Goal: Information Seeking & Learning: Compare options

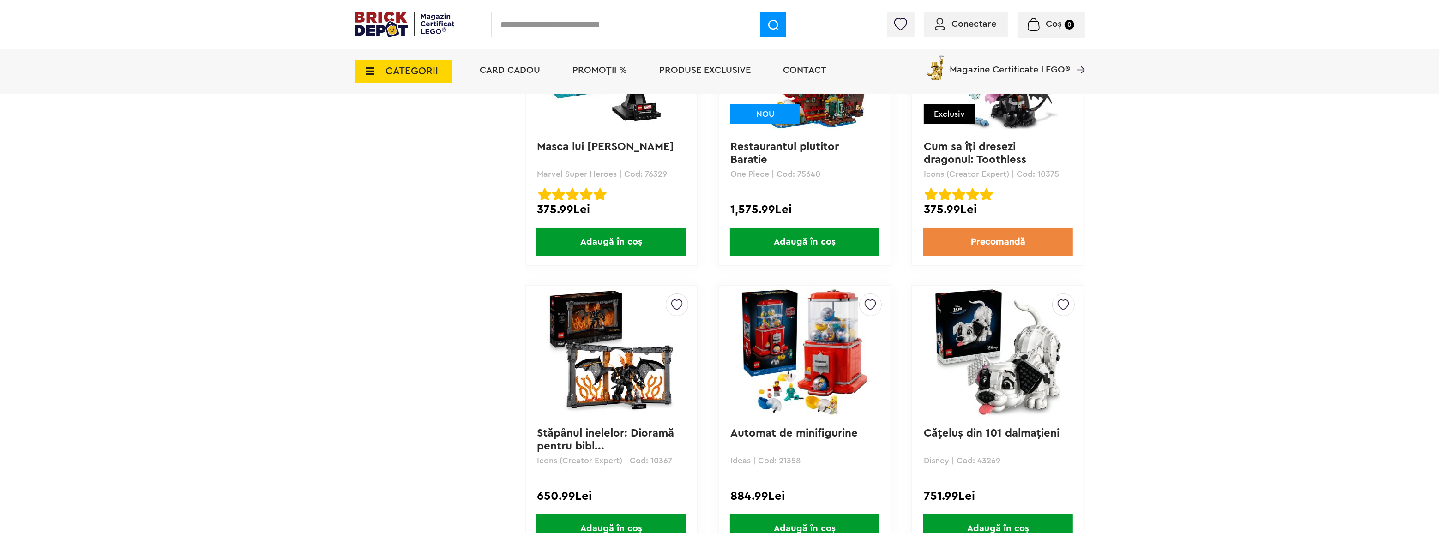
scroll to position [1888, 0]
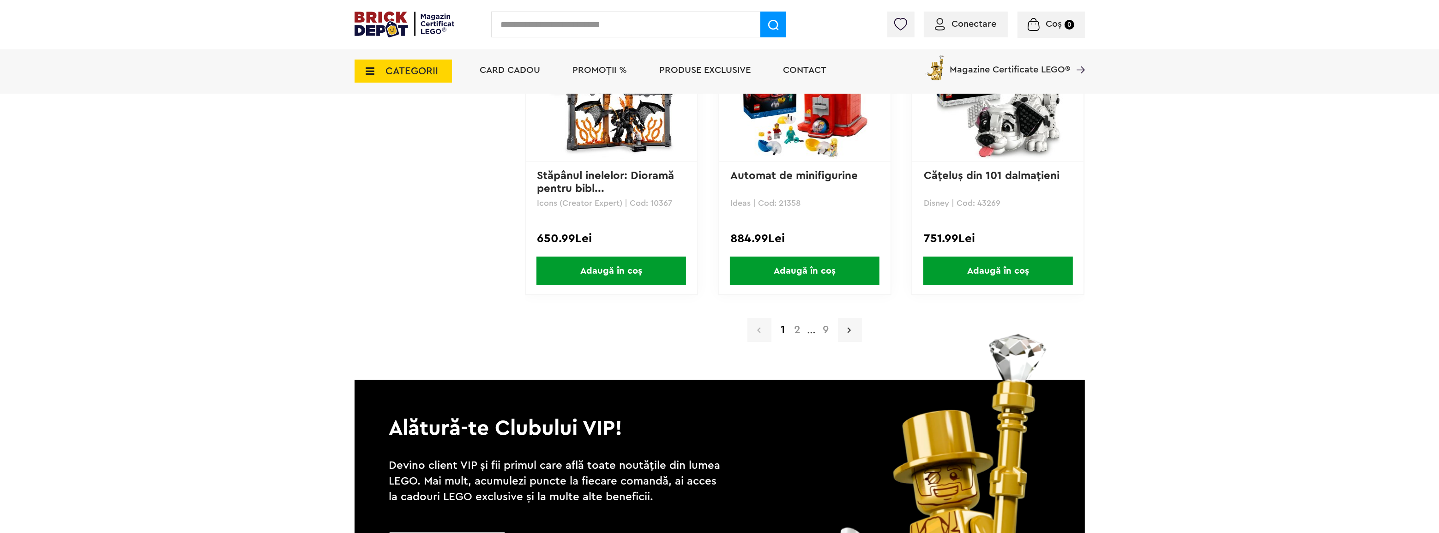
click at [846, 329] on link at bounding box center [850, 330] width 24 height 24
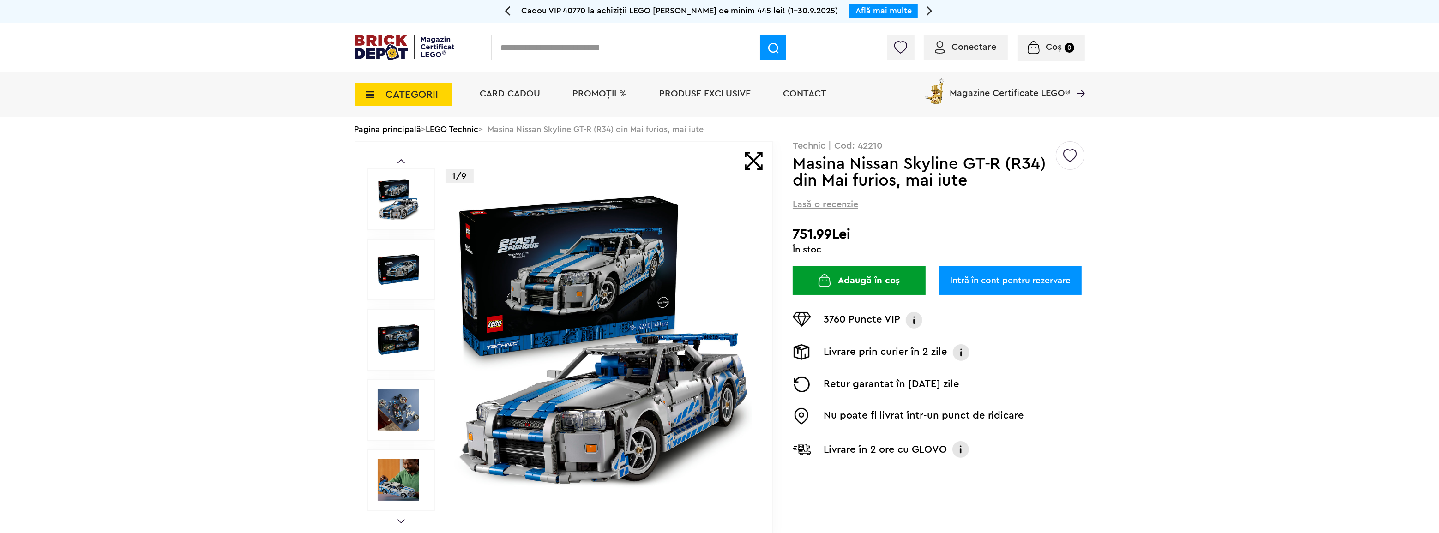
click at [386, 221] on div at bounding box center [400, 199] width 67 height 62
click at [582, 261] on img at bounding box center [603, 339] width 297 height 297
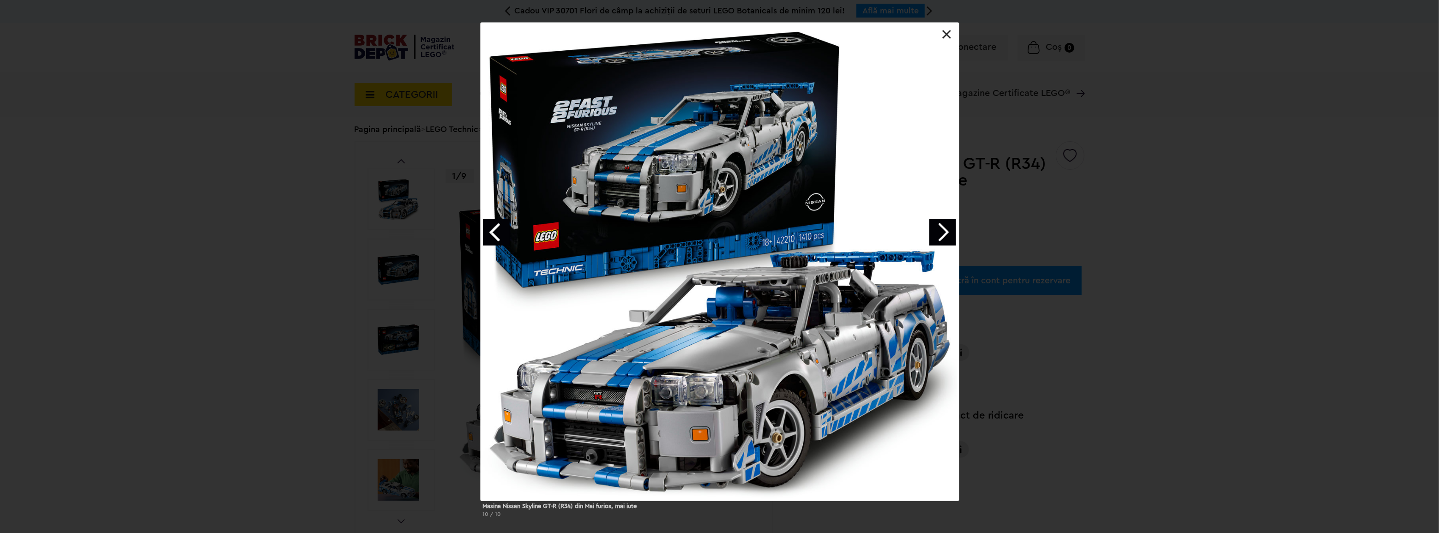
click at [938, 235] on link "Next image" at bounding box center [942, 232] width 27 height 27
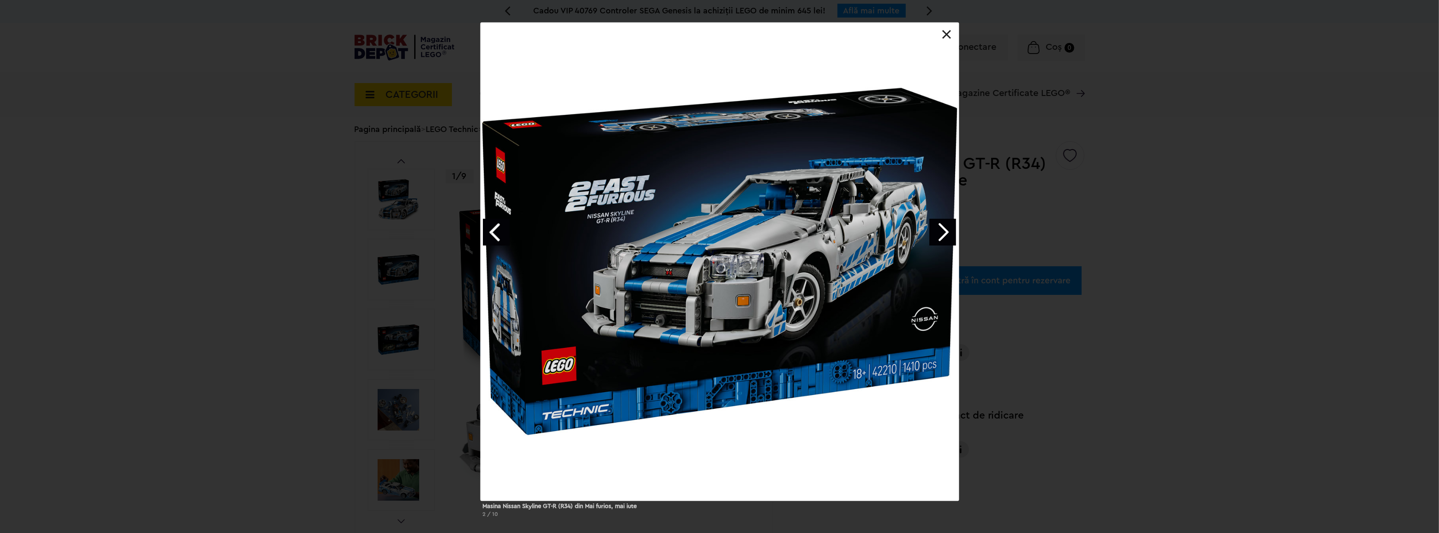
click at [938, 235] on link "Next image" at bounding box center [942, 232] width 27 height 27
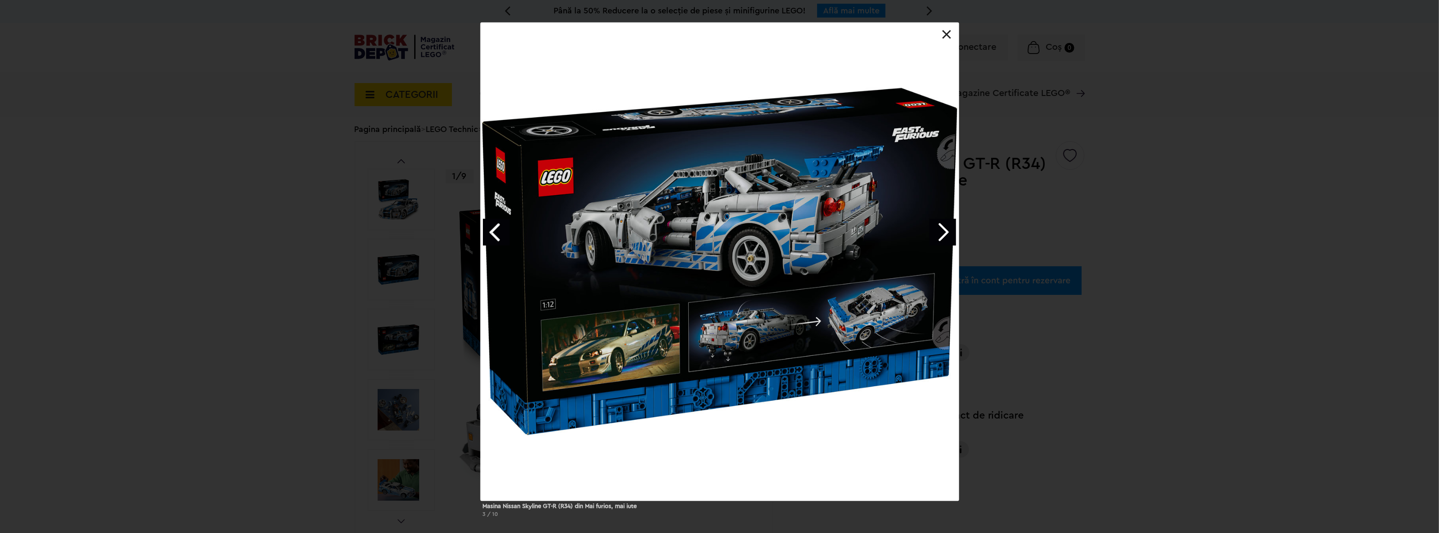
click at [938, 235] on link "Next image" at bounding box center [942, 232] width 27 height 27
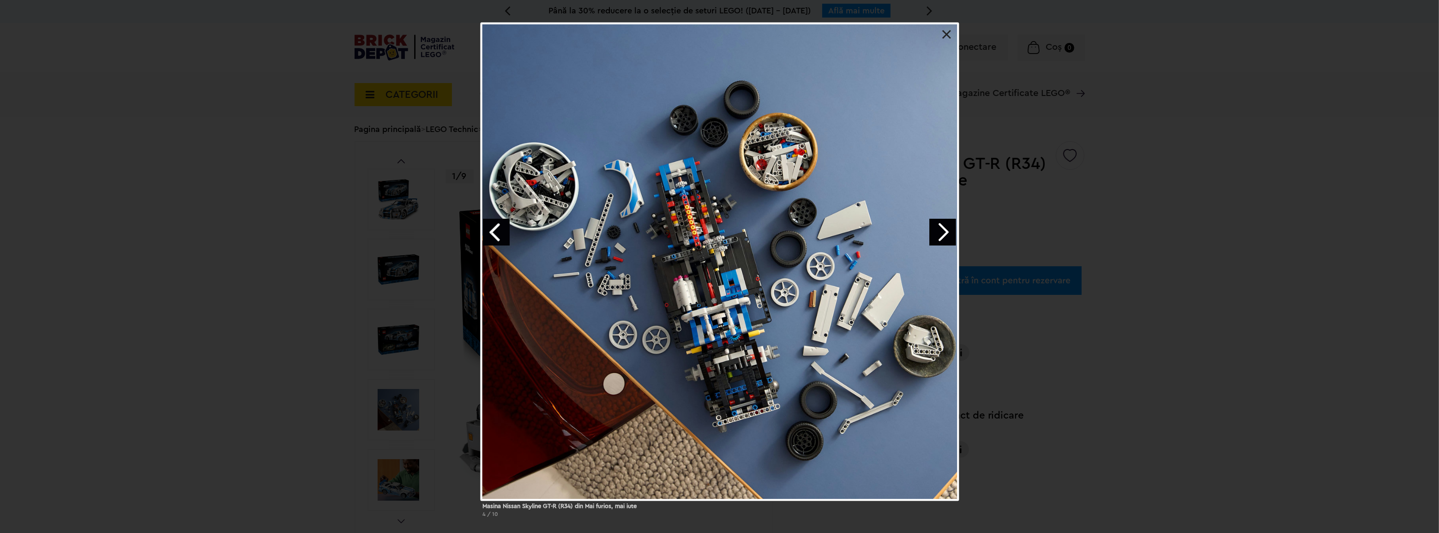
click at [498, 238] on link "Previous image" at bounding box center [496, 232] width 27 height 27
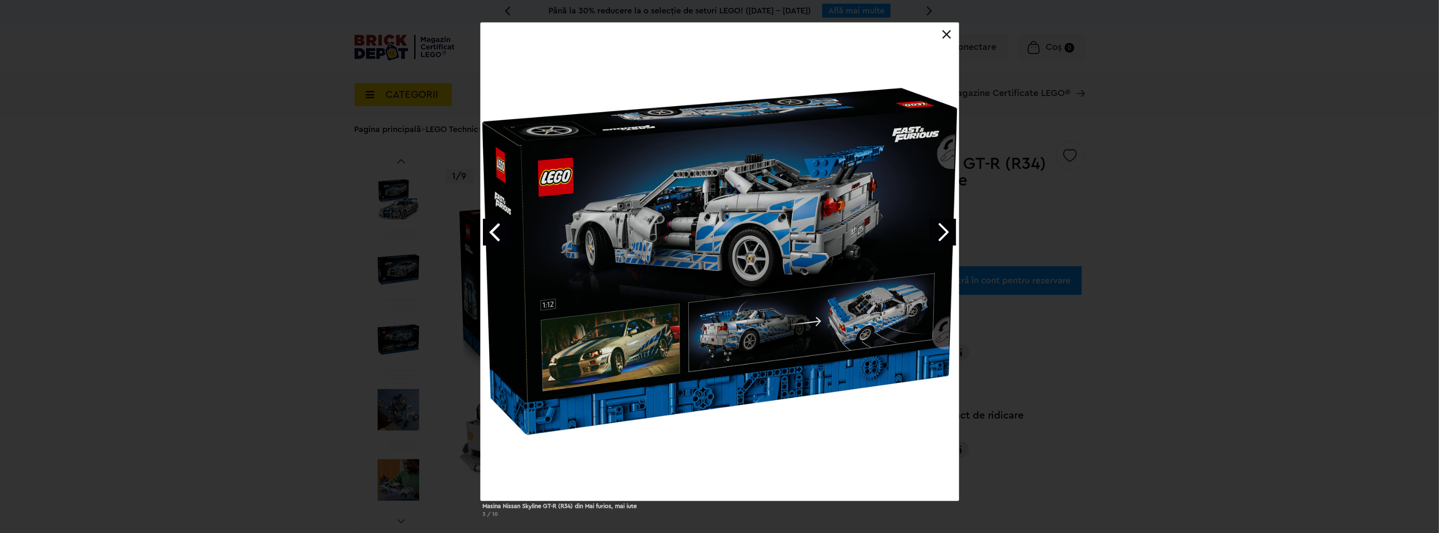
click at [942, 230] on link "Next image" at bounding box center [942, 232] width 27 height 27
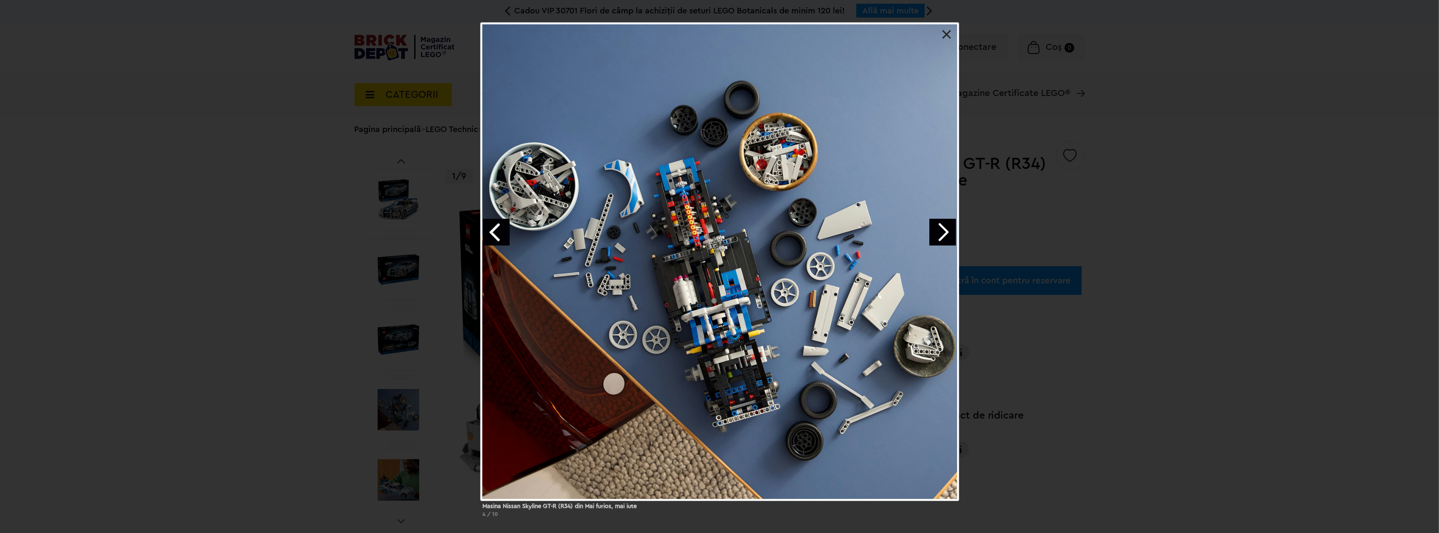
click at [941, 230] on link "Next image" at bounding box center [942, 232] width 27 height 27
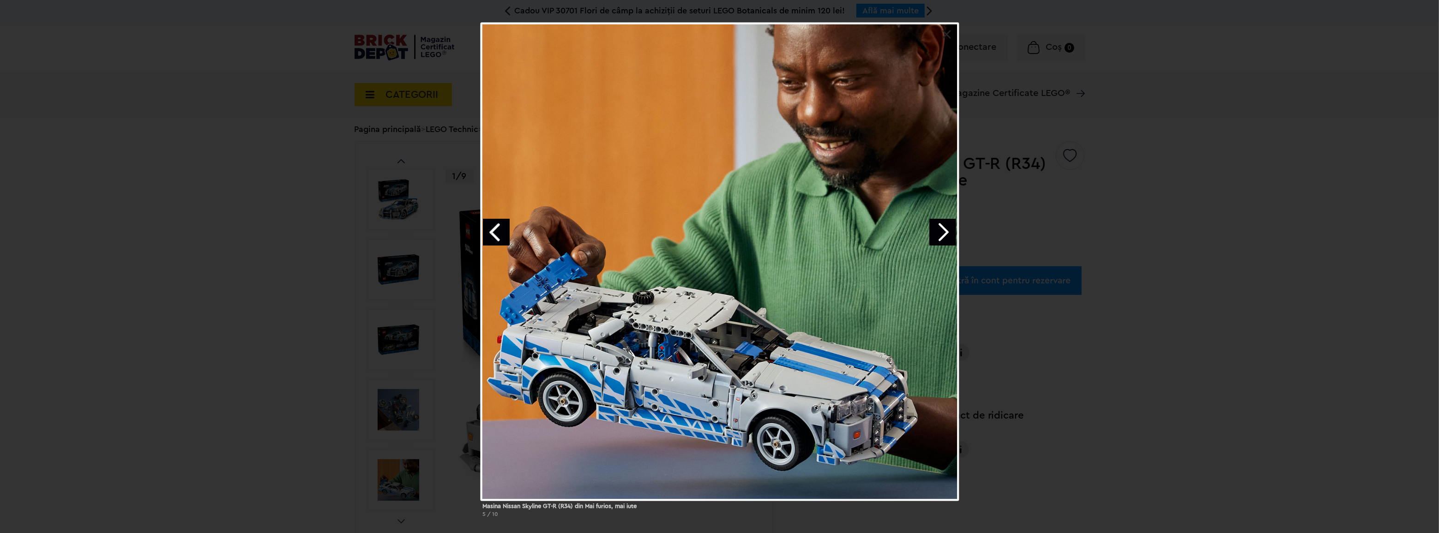
click at [939, 230] on link "Next image" at bounding box center [942, 232] width 27 height 27
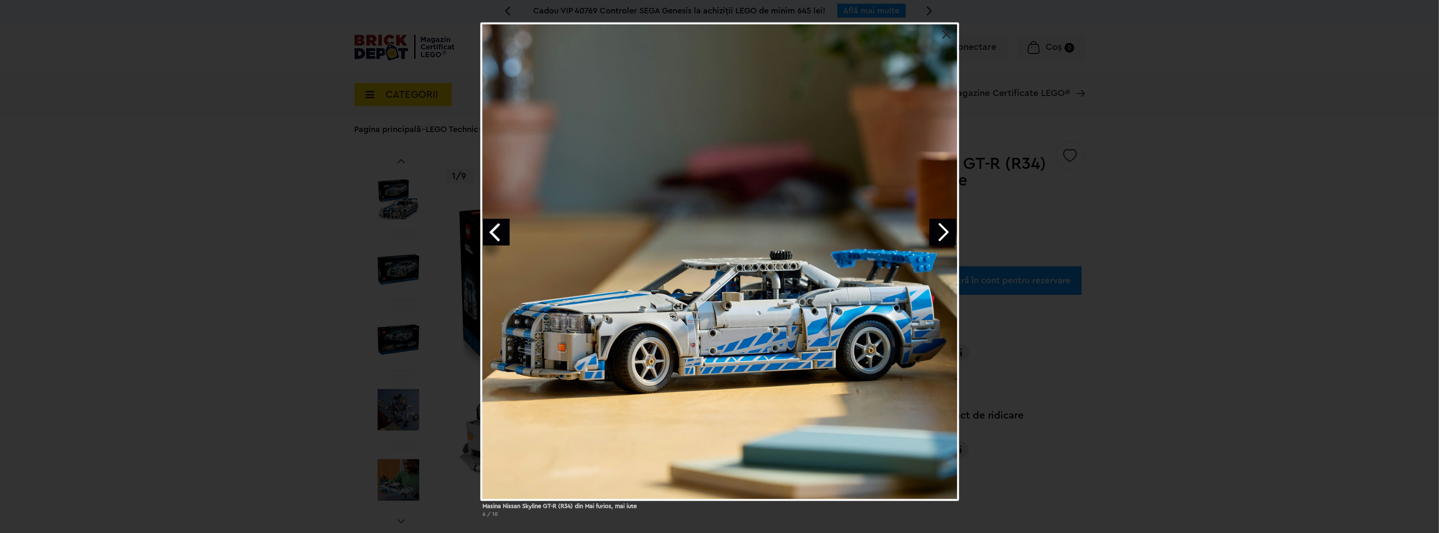
click at [939, 230] on link "Next image" at bounding box center [942, 232] width 27 height 27
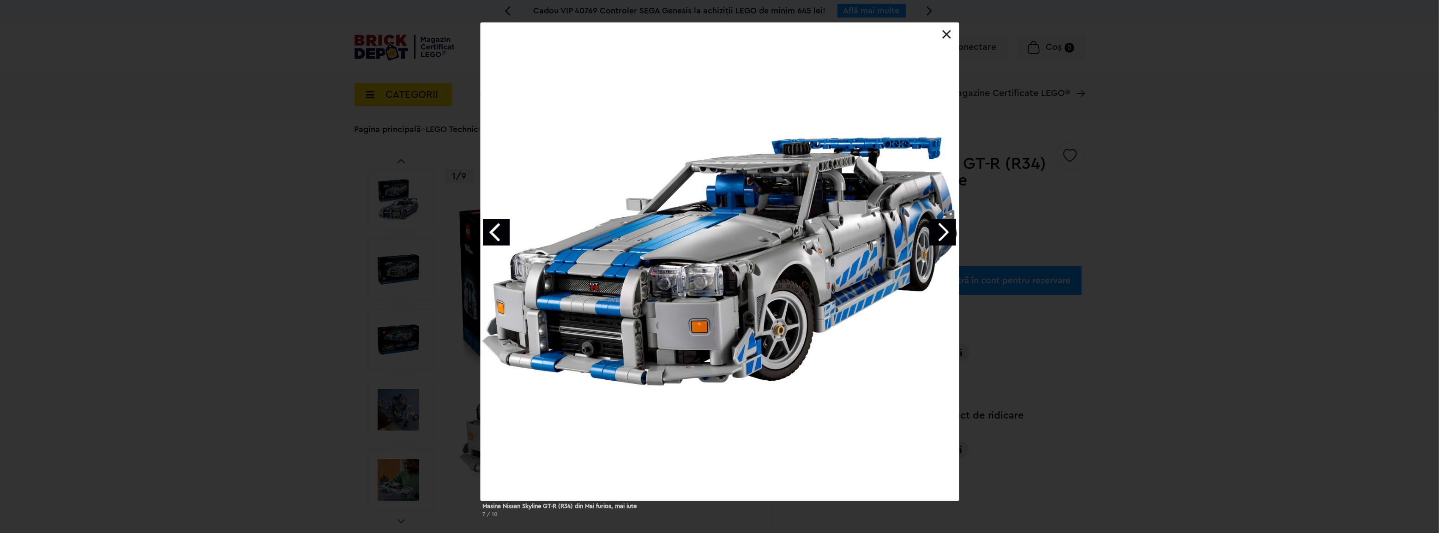
click at [939, 230] on link "Next image" at bounding box center [942, 232] width 27 height 27
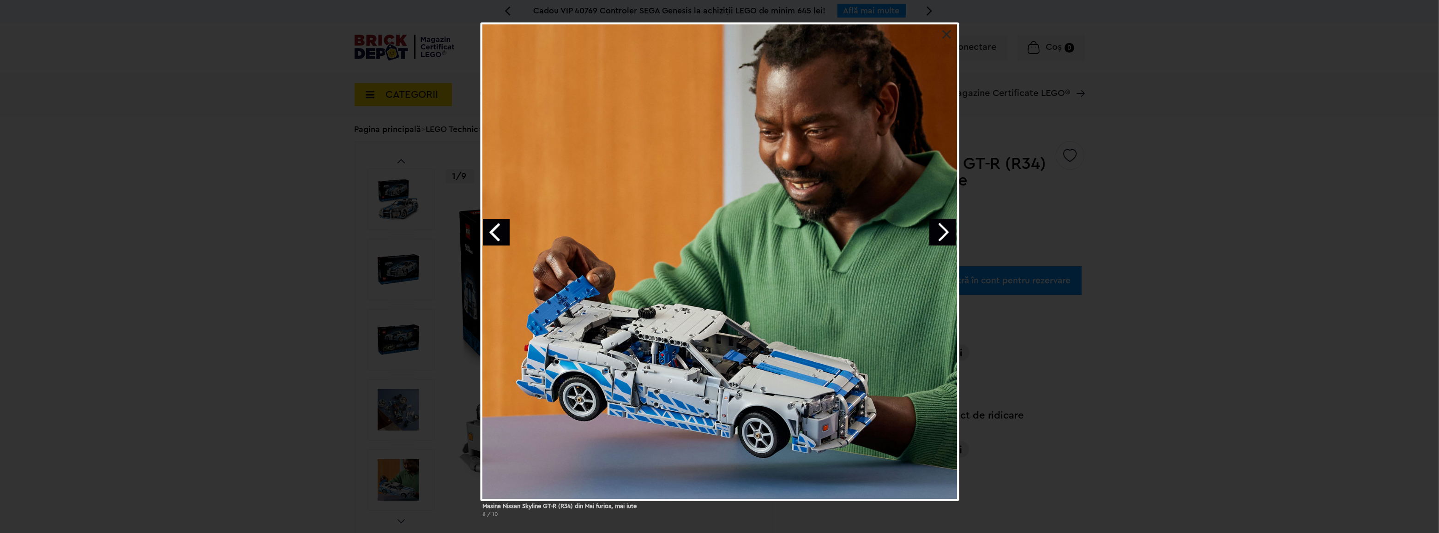
click at [939, 230] on link "Next image" at bounding box center [942, 232] width 27 height 27
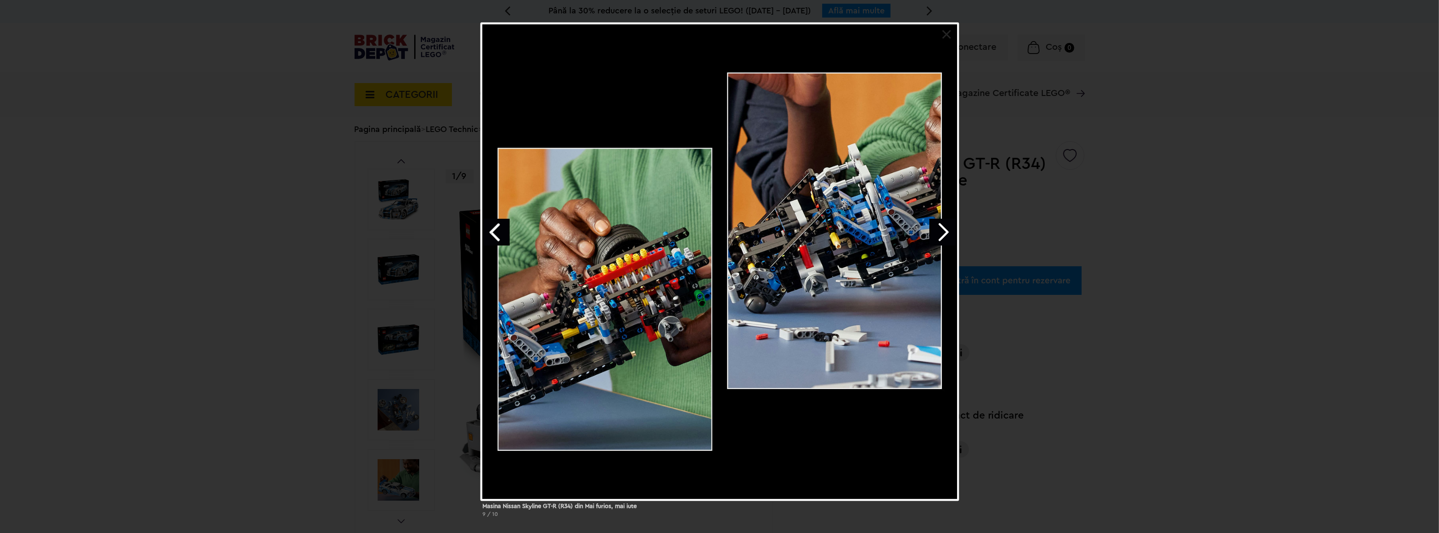
click at [932, 230] on link "Next image" at bounding box center [942, 232] width 27 height 27
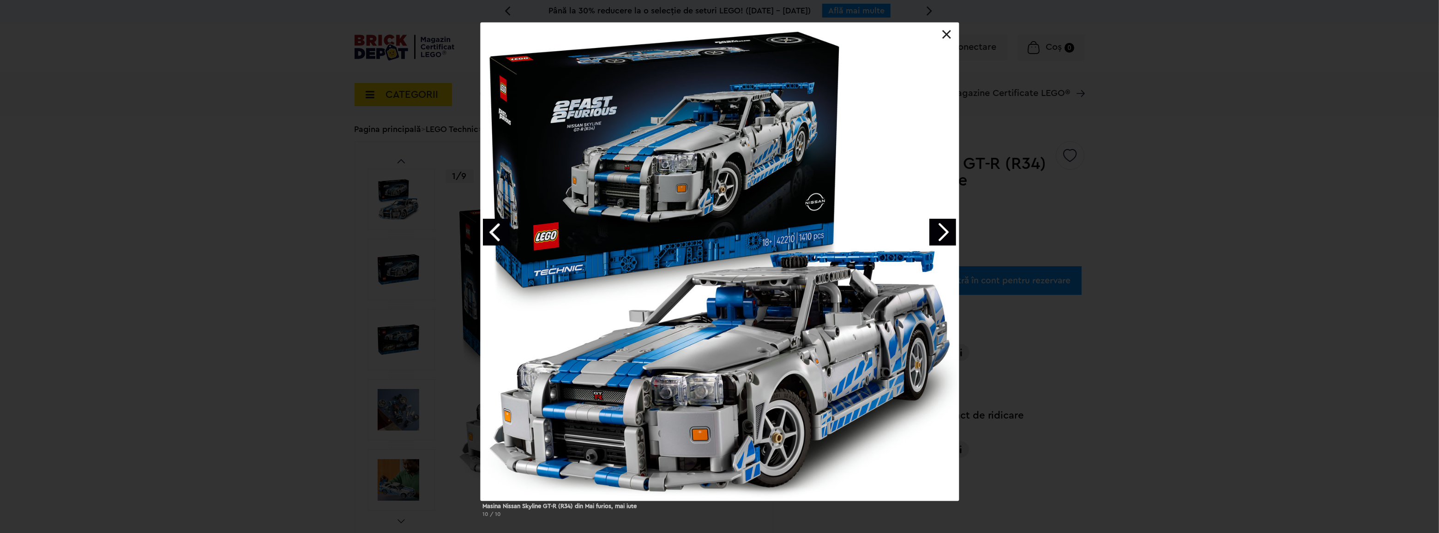
click at [932, 230] on link "Next image" at bounding box center [942, 232] width 27 height 27
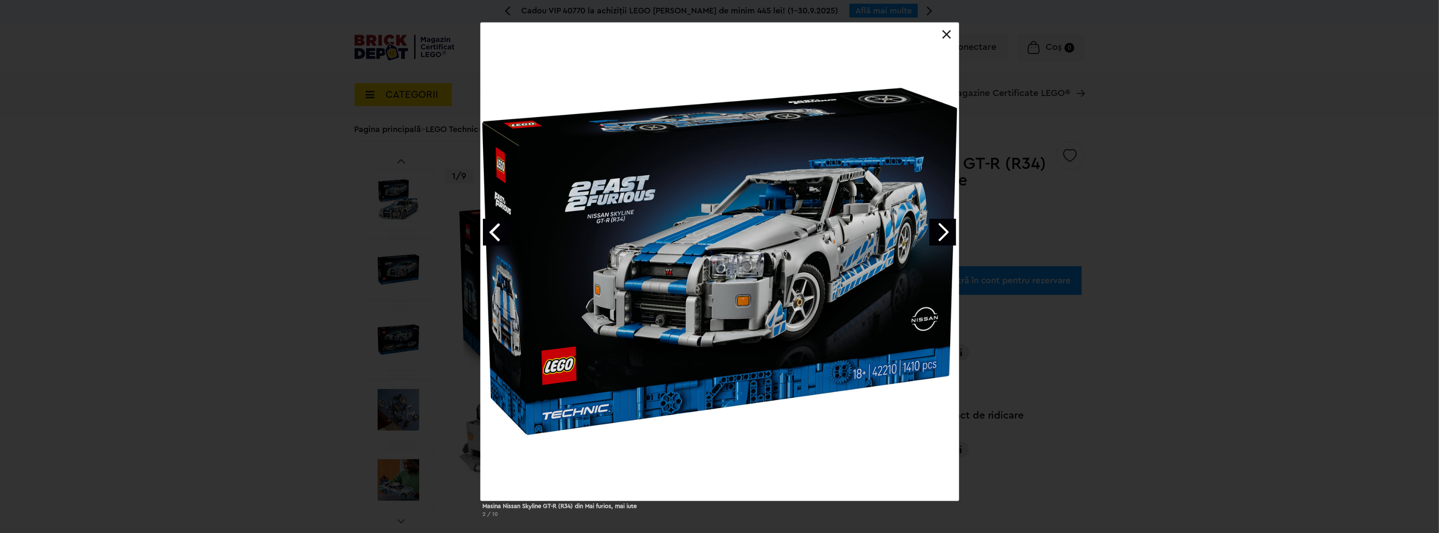
click at [932, 230] on link "Next image" at bounding box center [942, 232] width 27 height 27
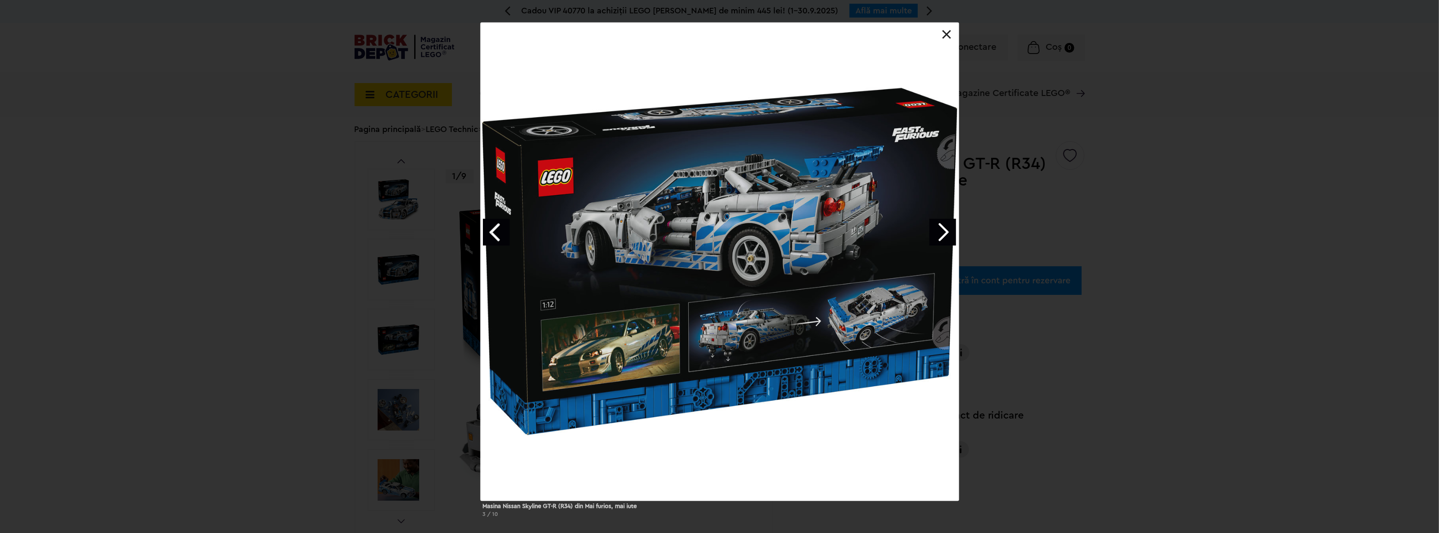
click at [932, 230] on link "Next image" at bounding box center [942, 232] width 27 height 27
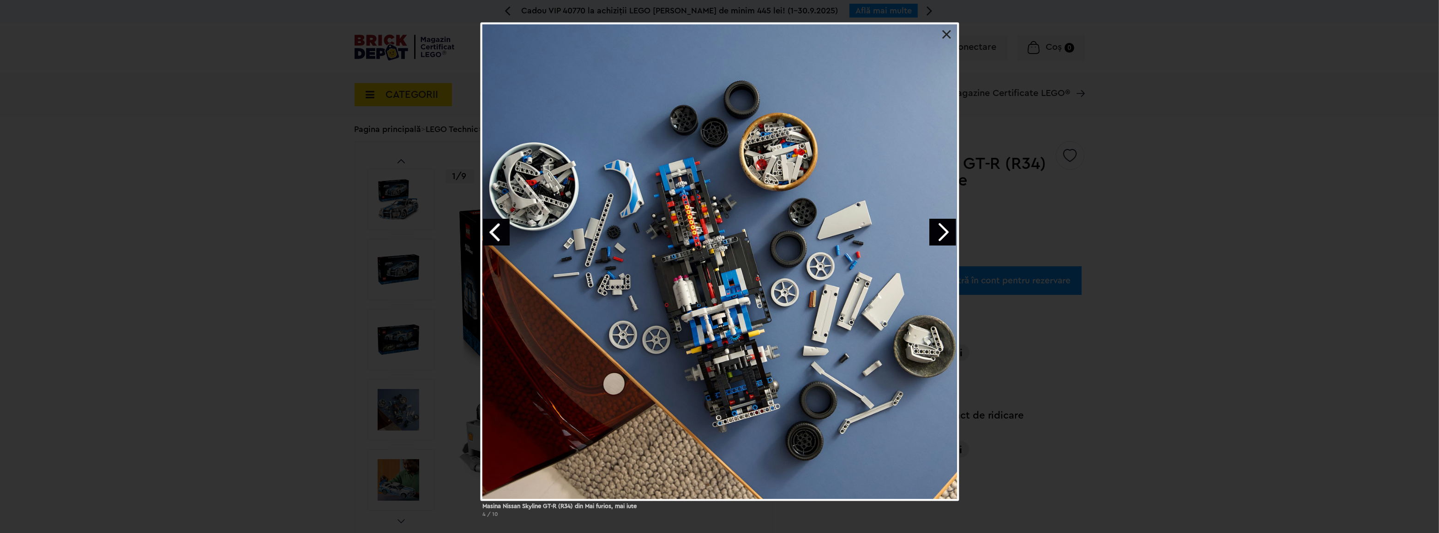
click at [941, 23] on div at bounding box center [719, 23] width 478 height 0
click at [945, 36] on link at bounding box center [946, 34] width 9 height 9
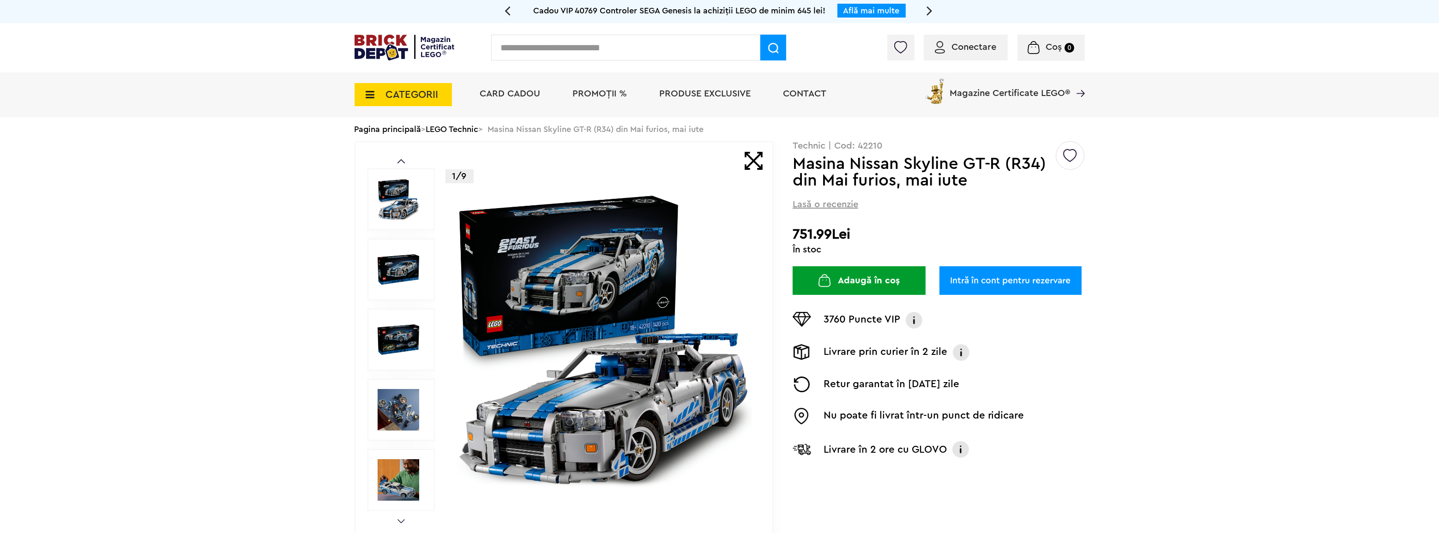
click at [1071, 156] on img at bounding box center [1070, 152] width 14 height 21
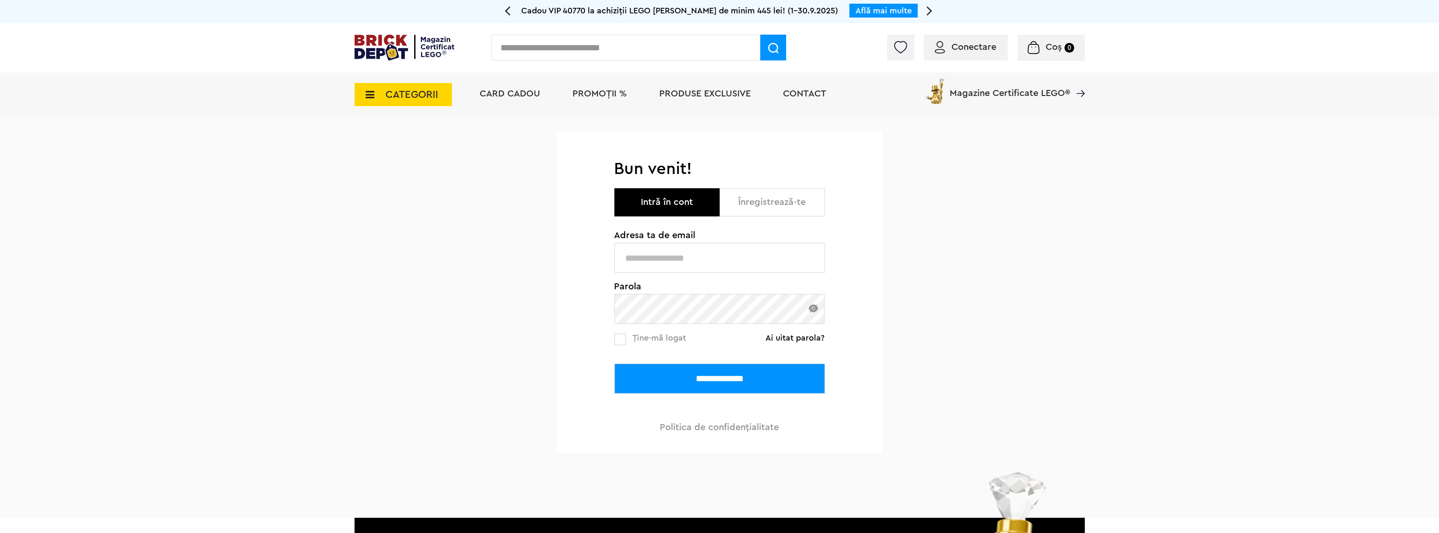
type input "**********"
click at [695, 382] on input "**********" at bounding box center [719, 379] width 210 height 30
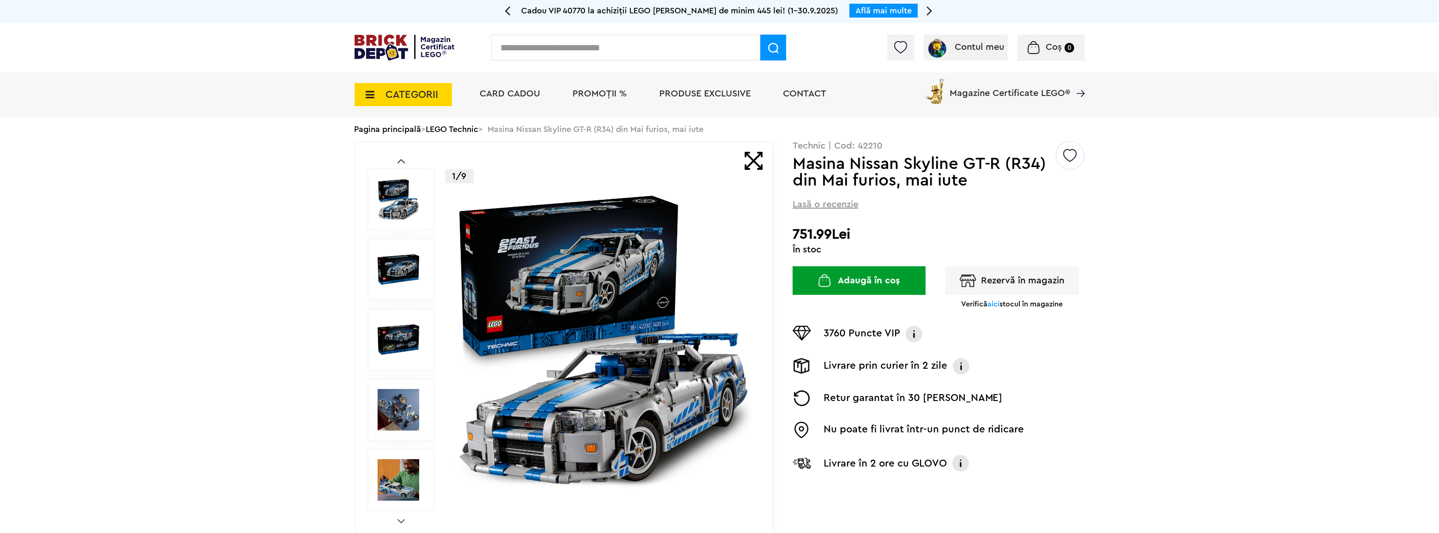
click at [1070, 154] on img at bounding box center [1070, 152] width 14 height 21
click at [979, 210] on span "Wants ( 15 )" at bounding box center [1011, 210] width 102 height 12
click at [945, 209] on label at bounding box center [947, 210] width 11 height 11
click at [456, 126] on link "LEGO Technic" at bounding box center [452, 129] width 53 height 8
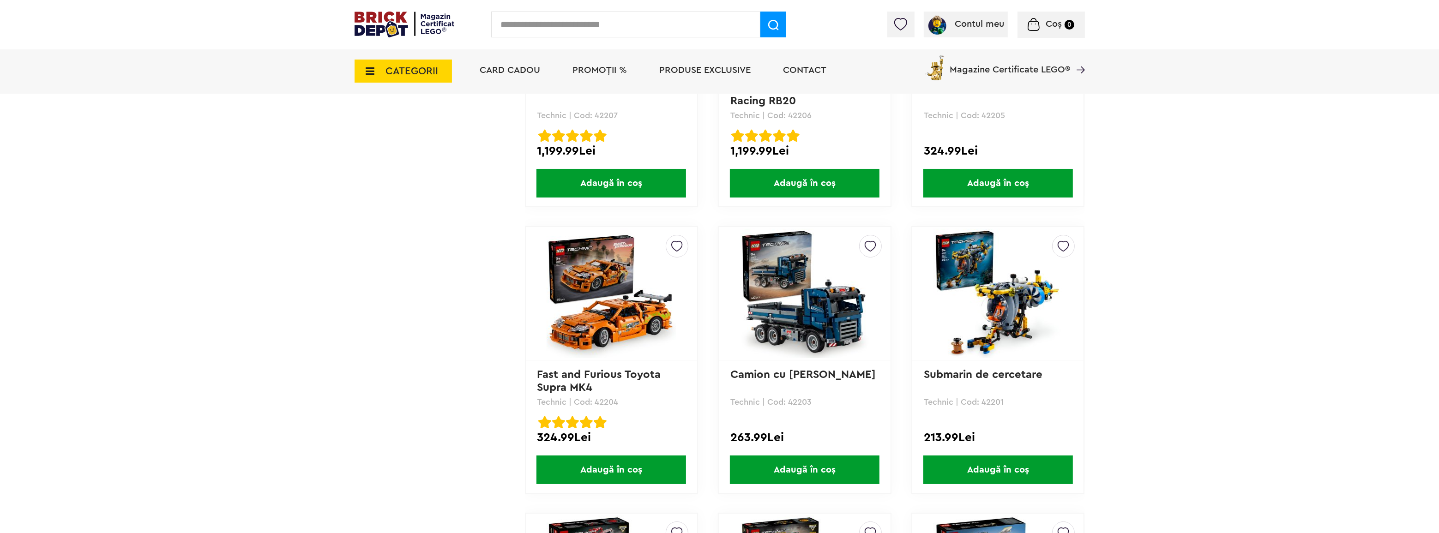
scroll to position [1289, 0]
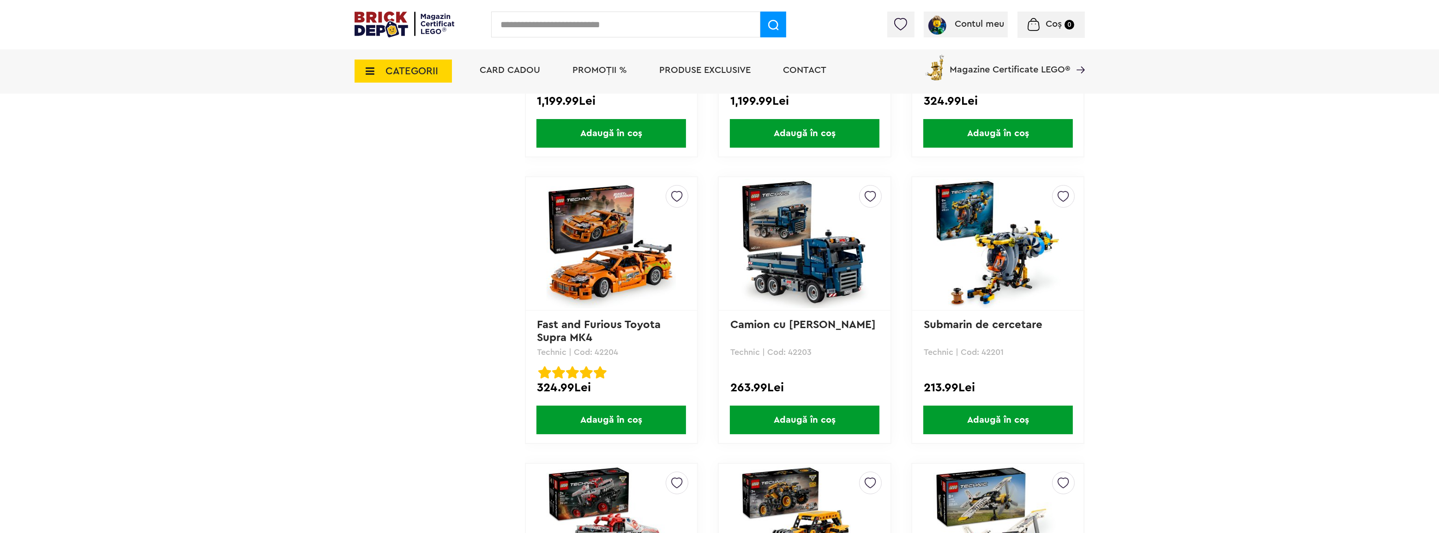
click at [610, 224] on img at bounding box center [610, 243] width 129 height 129
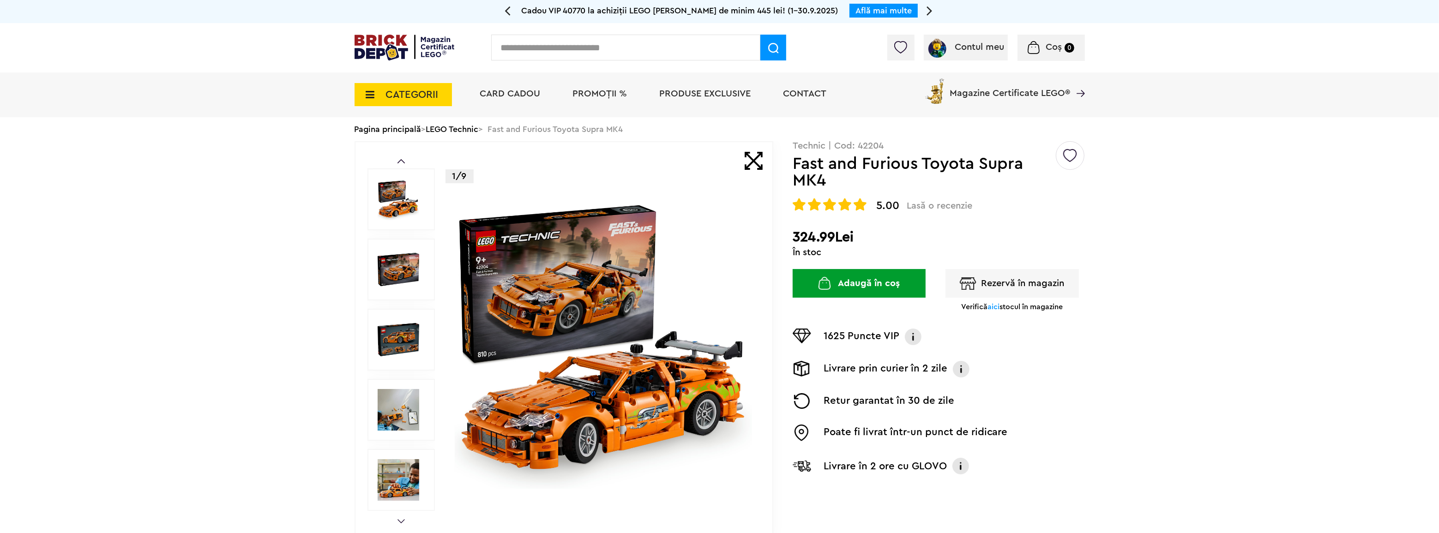
click at [566, 360] on img at bounding box center [603, 339] width 297 height 297
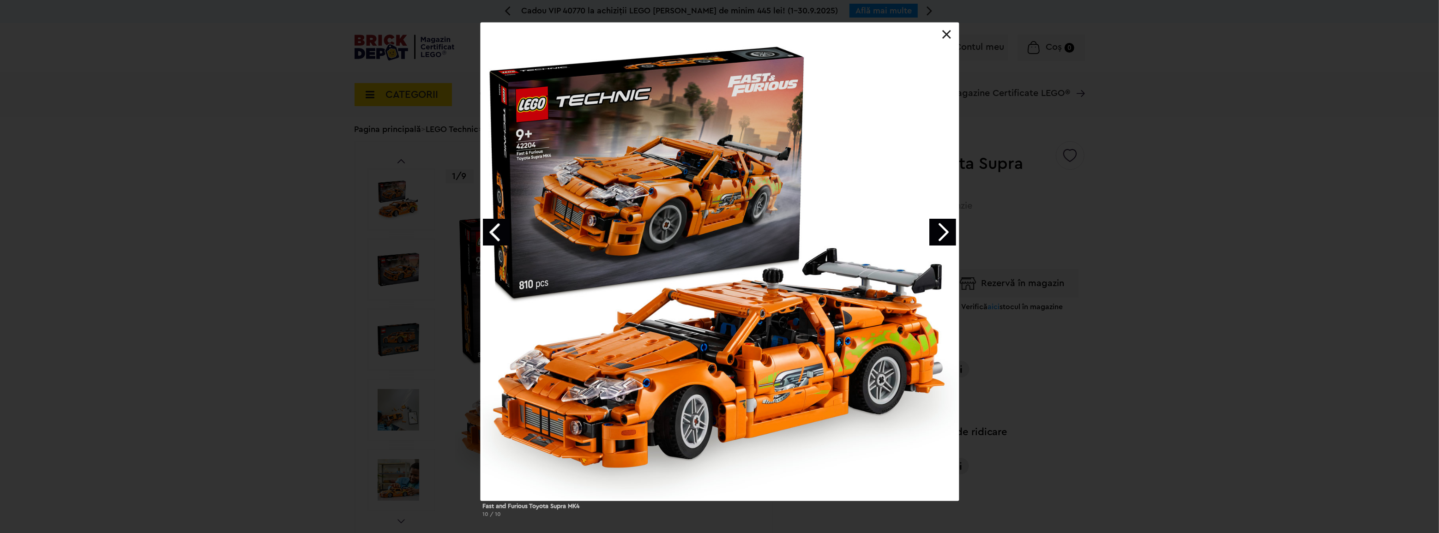
click at [945, 227] on link "Next image" at bounding box center [942, 232] width 27 height 27
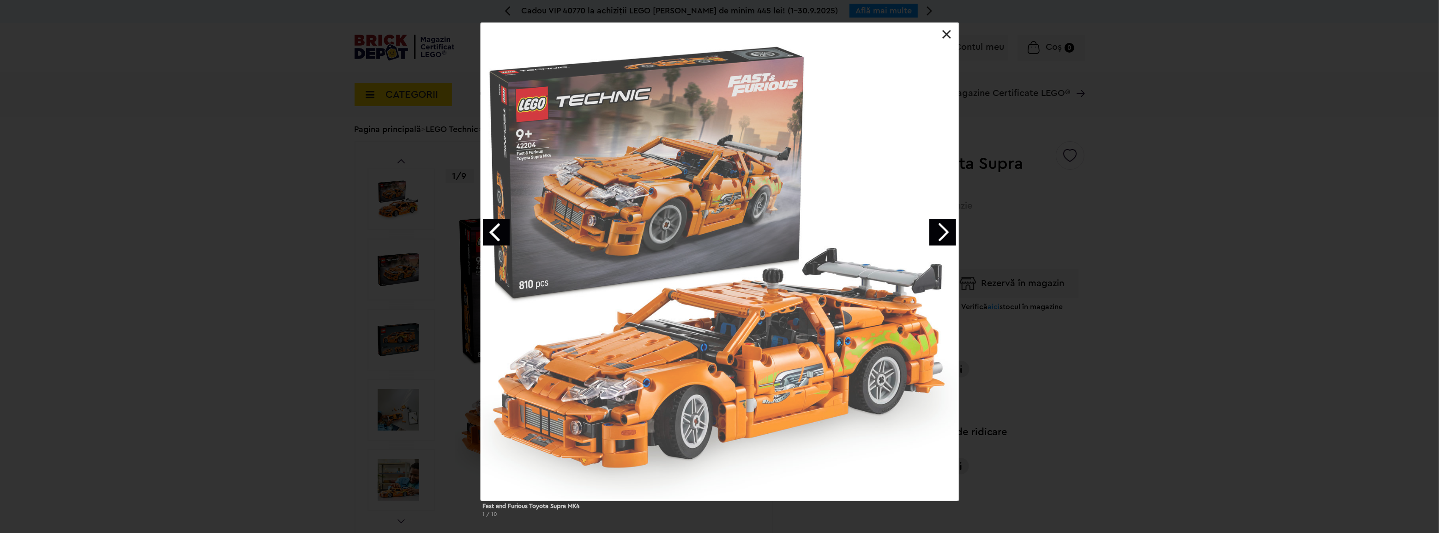
click at [948, 234] on link "Next image" at bounding box center [942, 232] width 27 height 27
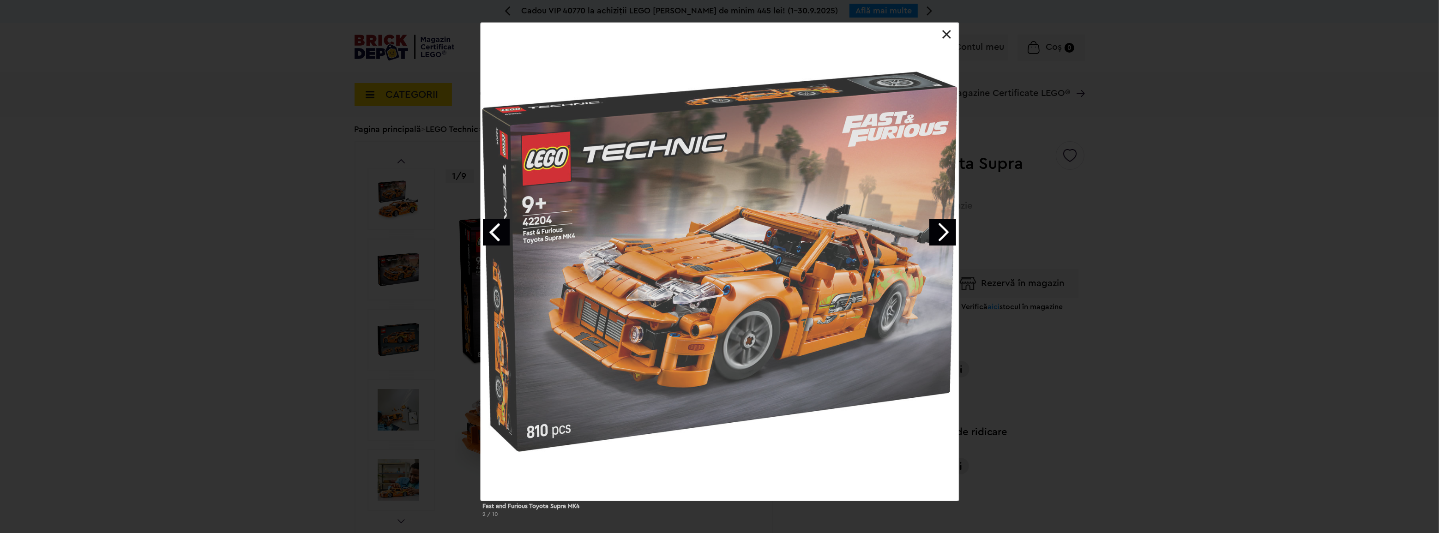
click at [948, 234] on link "Next image" at bounding box center [942, 232] width 27 height 27
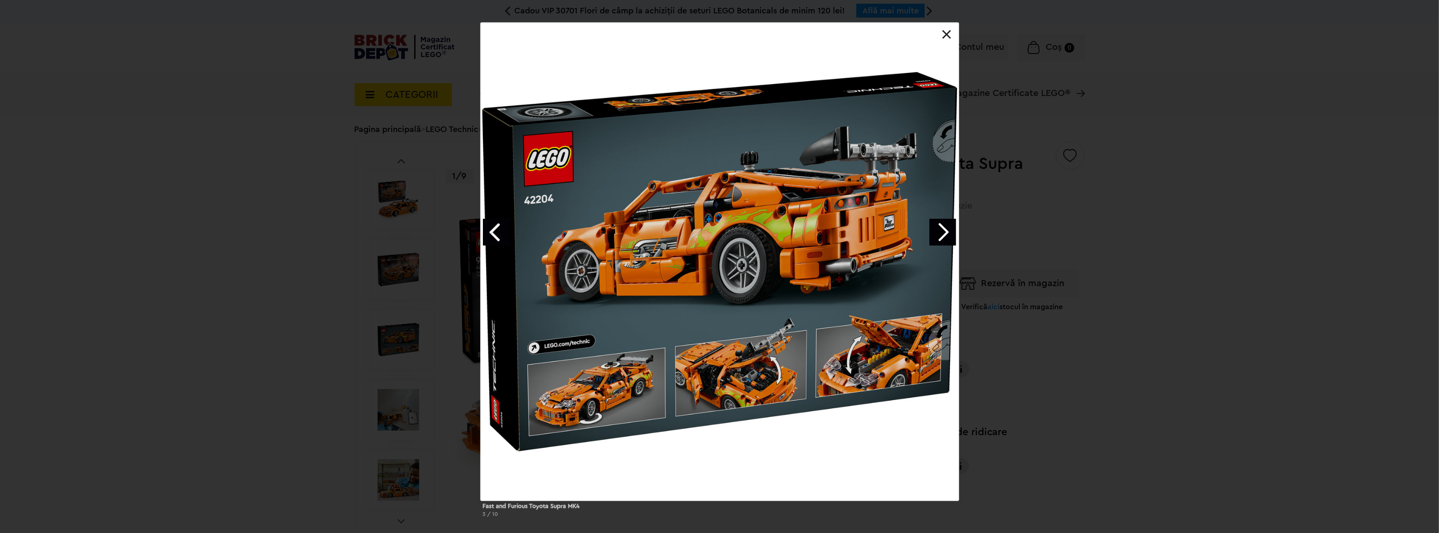
click at [944, 35] on link at bounding box center [946, 34] width 9 height 9
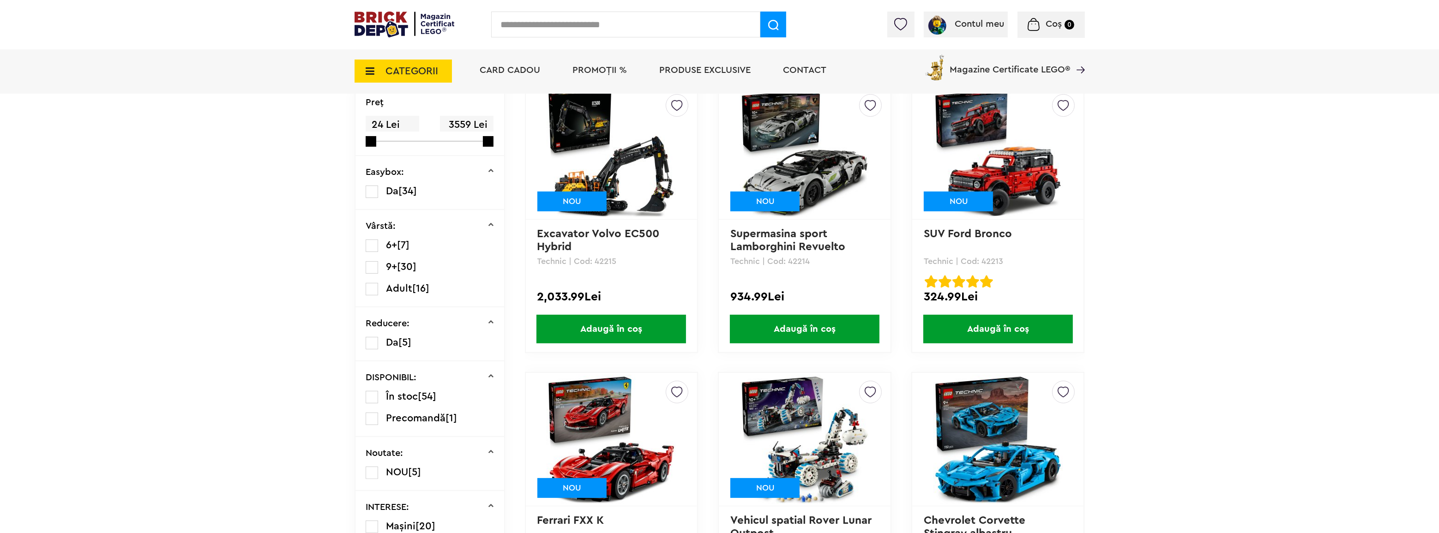
scroll to position [156, 0]
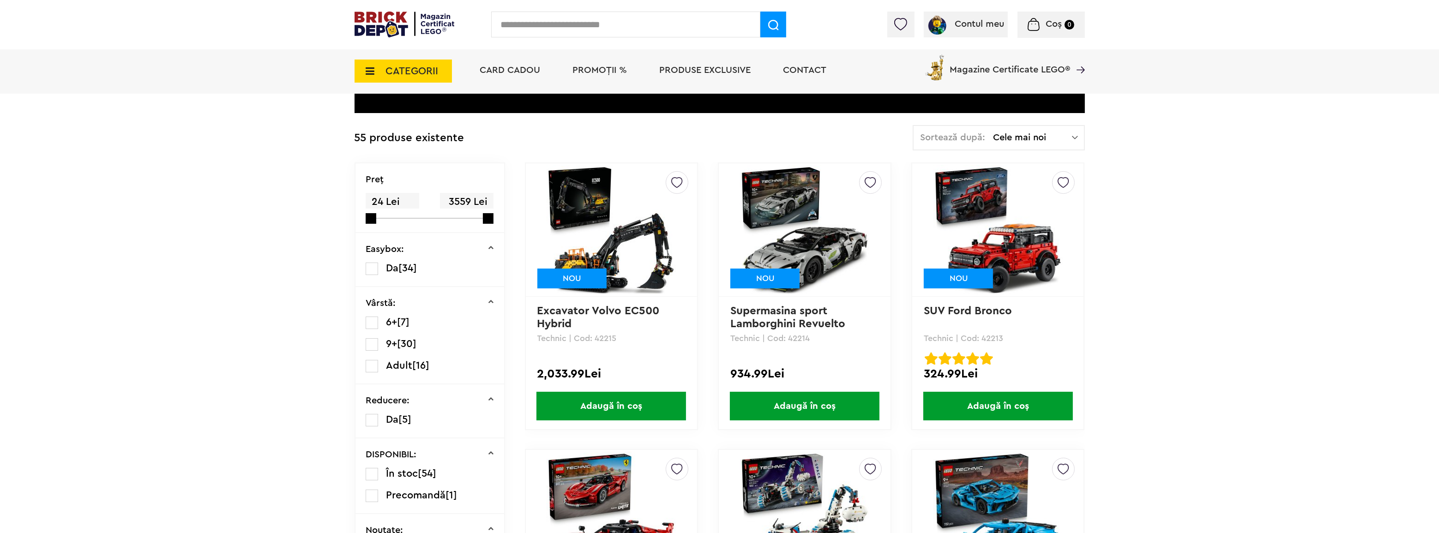
click at [368, 365] on label at bounding box center [372, 366] width 12 height 12
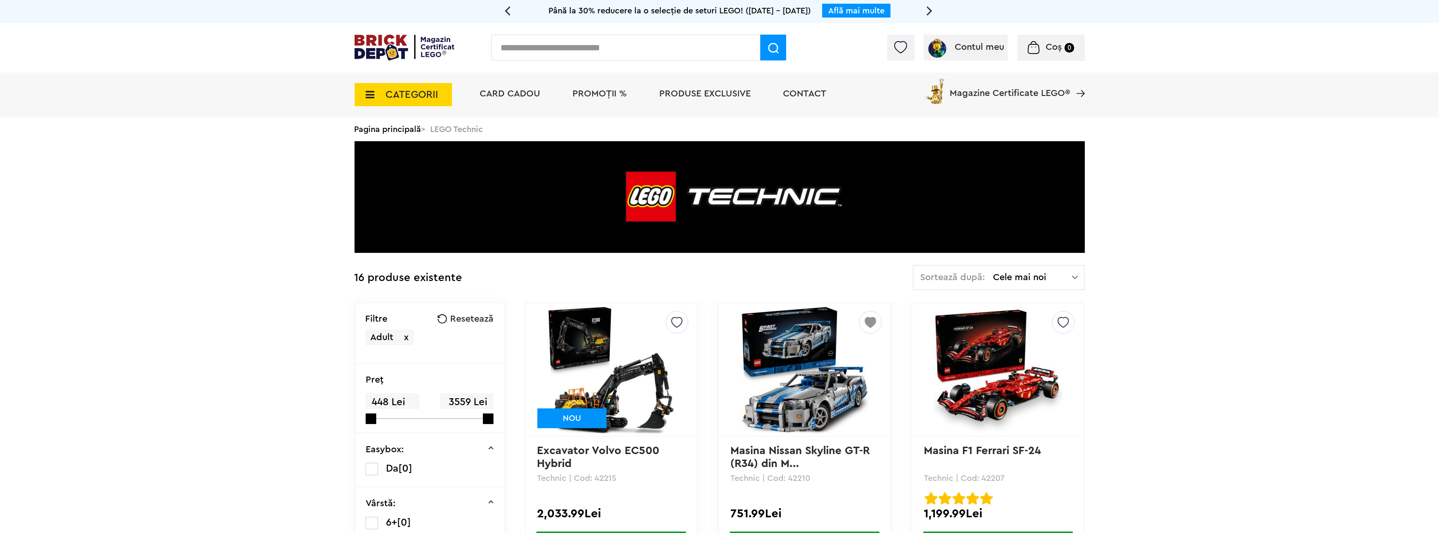
click at [624, 372] on img at bounding box center [610, 369] width 129 height 129
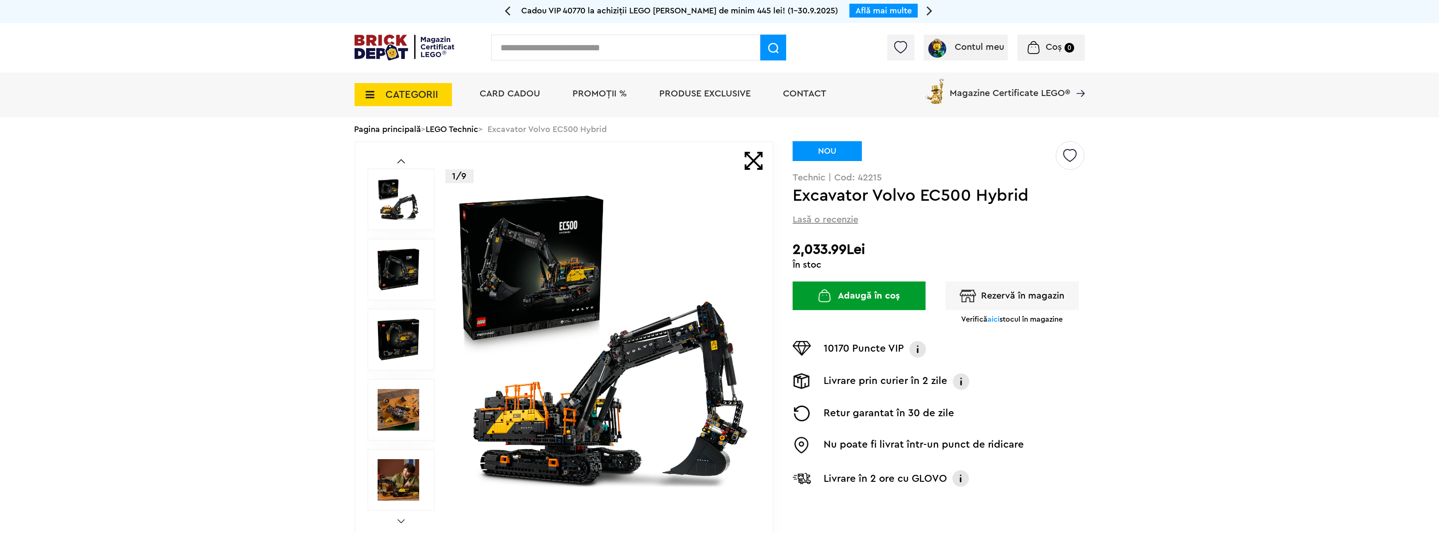
click at [401, 408] on img at bounding box center [399, 410] width 42 height 42
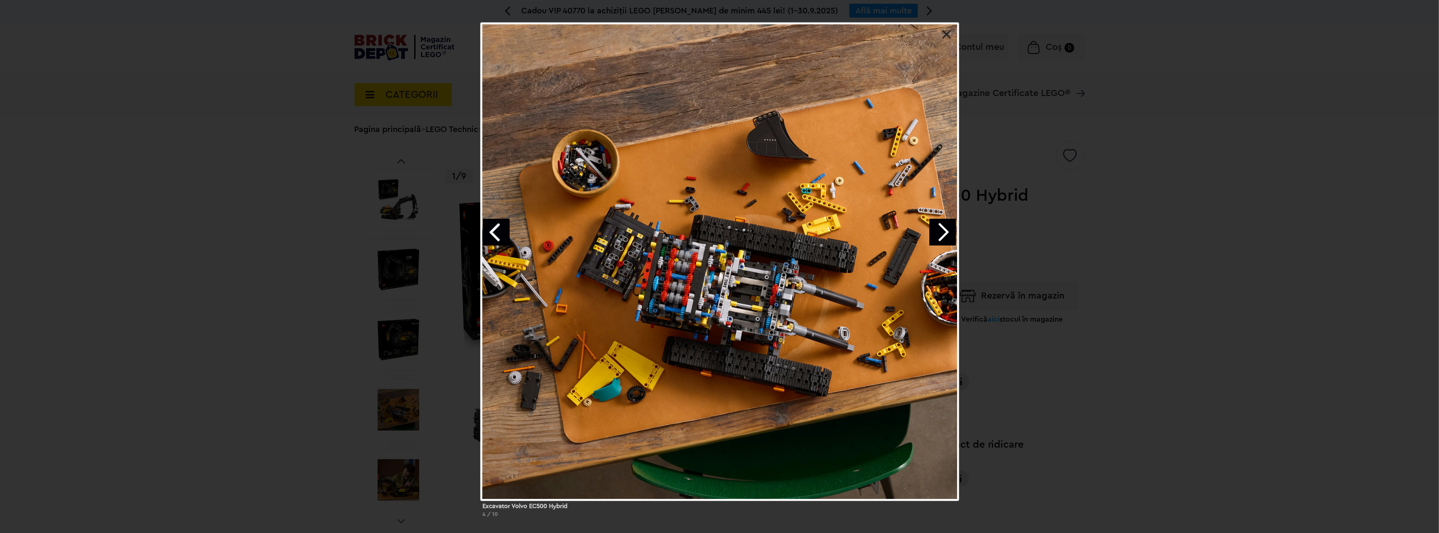
click at [405, 470] on div "Excavator Volvo EC500 Hybrid 4 / 10" at bounding box center [719, 274] width 1439 height 502
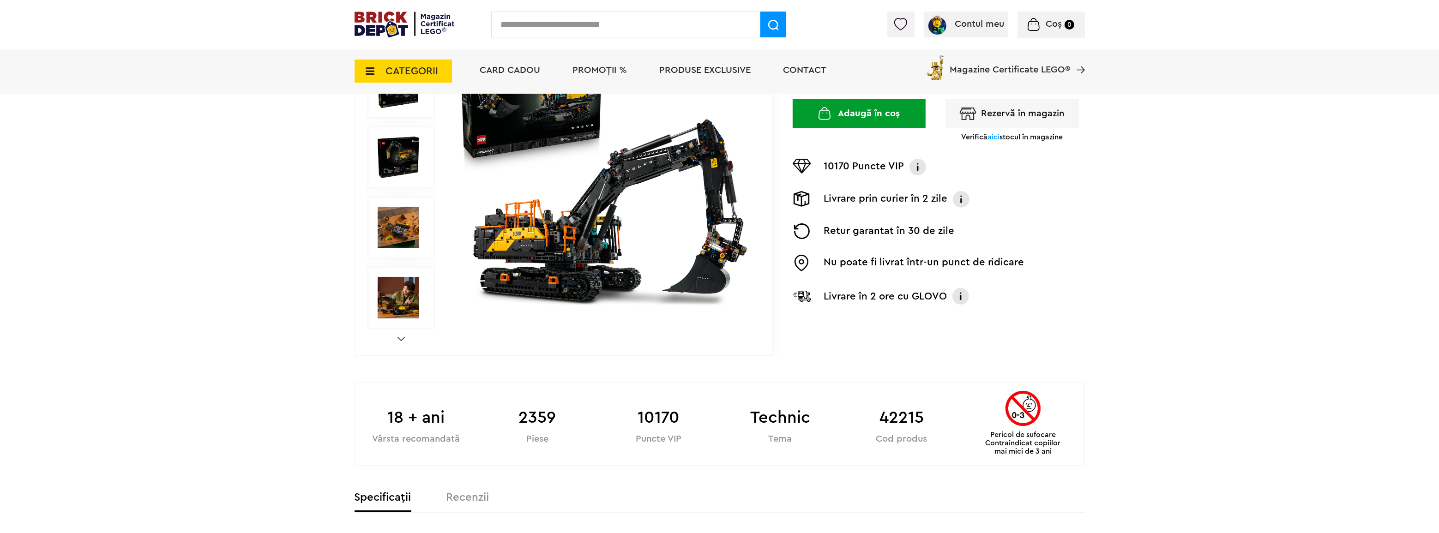
scroll to position [210, 0]
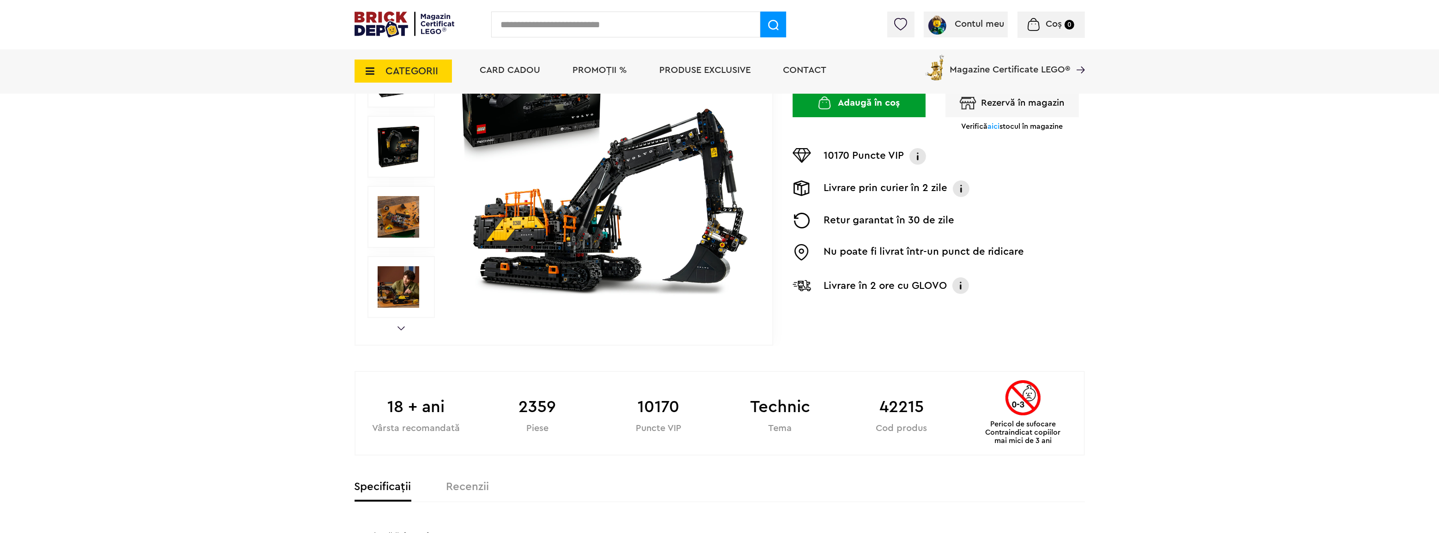
click at [396, 324] on div "Prev Next 1/9" at bounding box center [563, 146] width 419 height 397
click at [400, 292] on img at bounding box center [399, 287] width 42 height 42
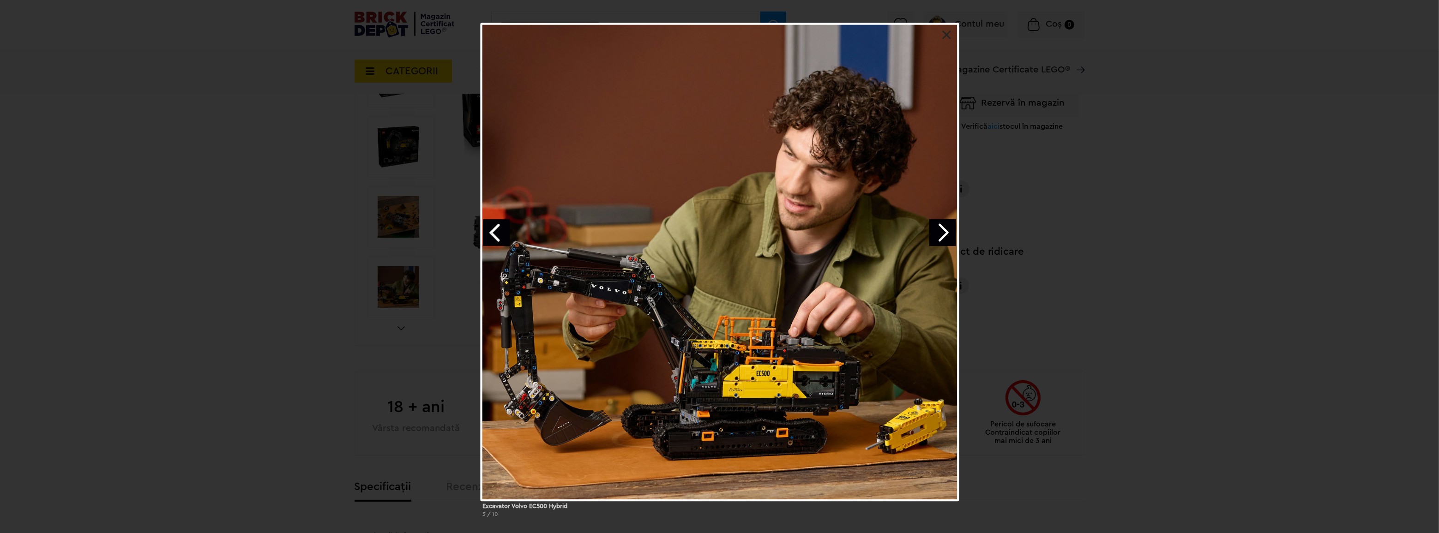
click at [939, 240] on link "Next image" at bounding box center [942, 232] width 27 height 27
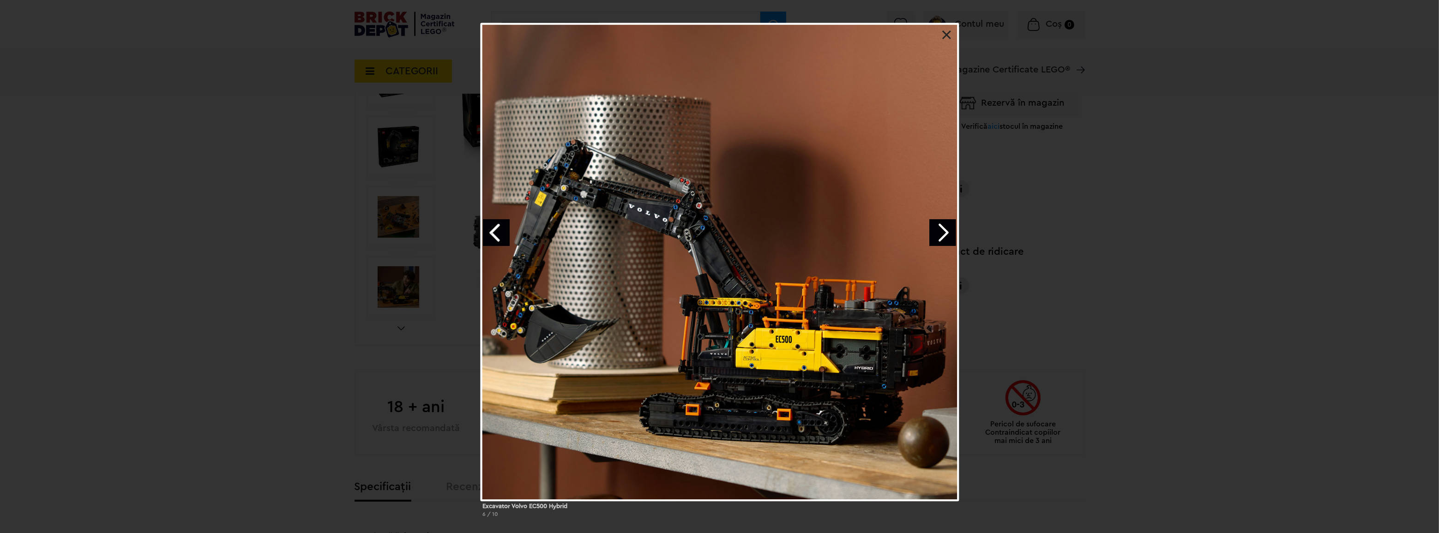
click at [941, 232] on link "Next image" at bounding box center [942, 232] width 27 height 27
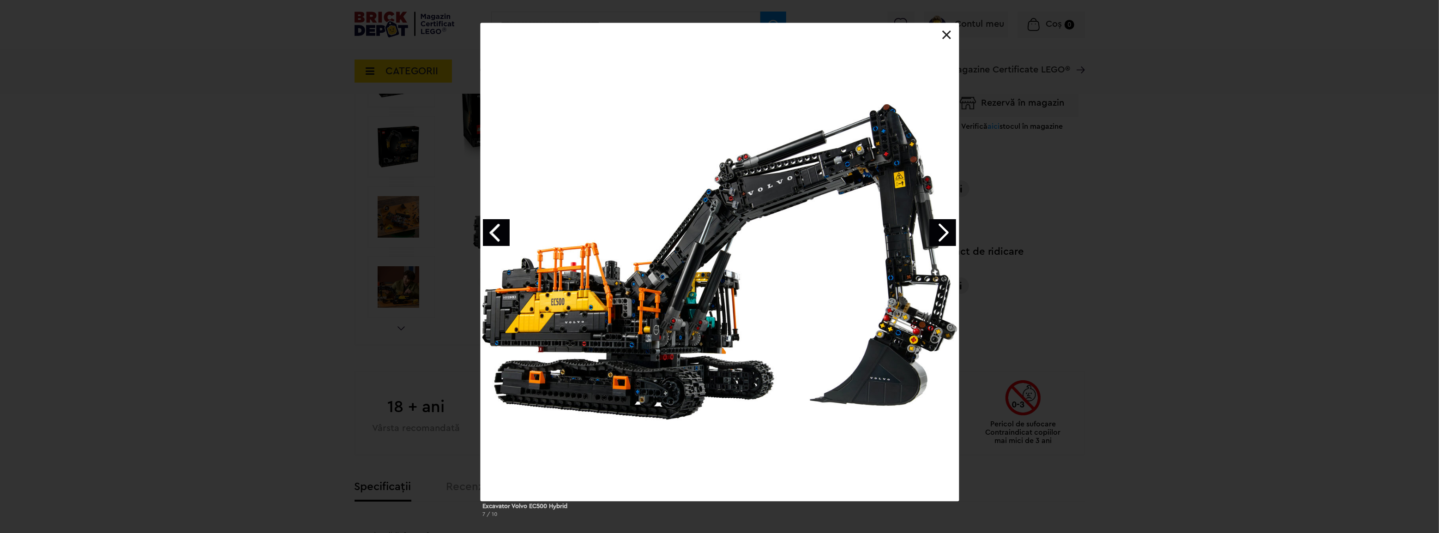
click at [941, 232] on link "Next image" at bounding box center [942, 232] width 27 height 27
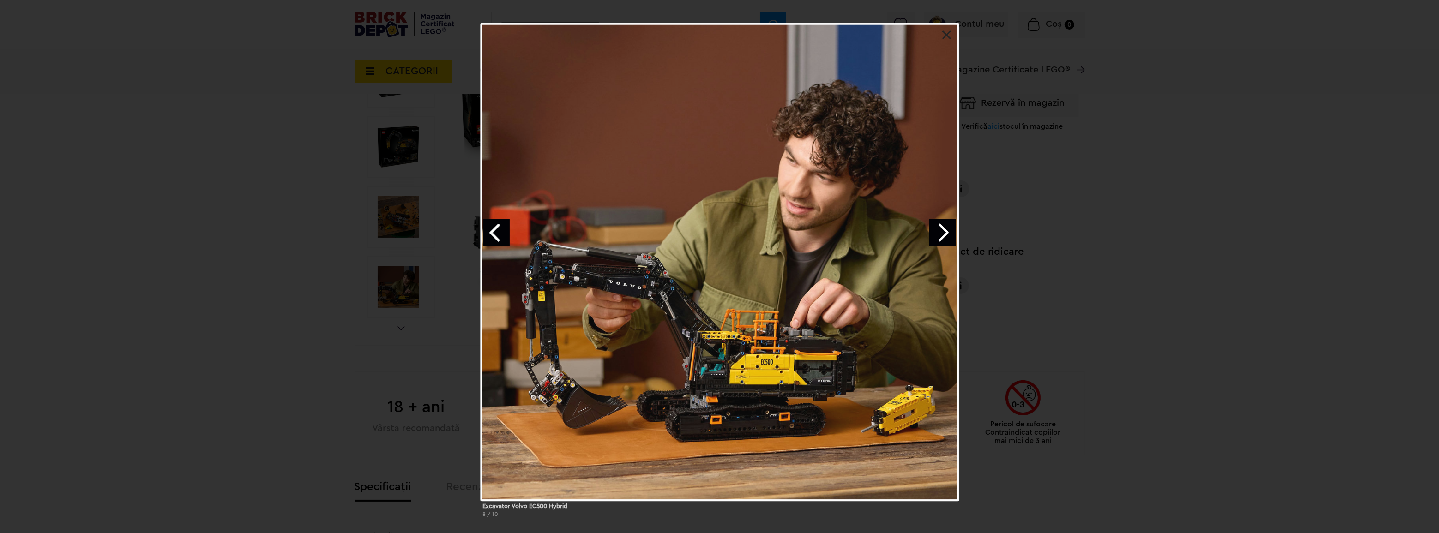
click at [941, 232] on link "Next image" at bounding box center [942, 232] width 27 height 27
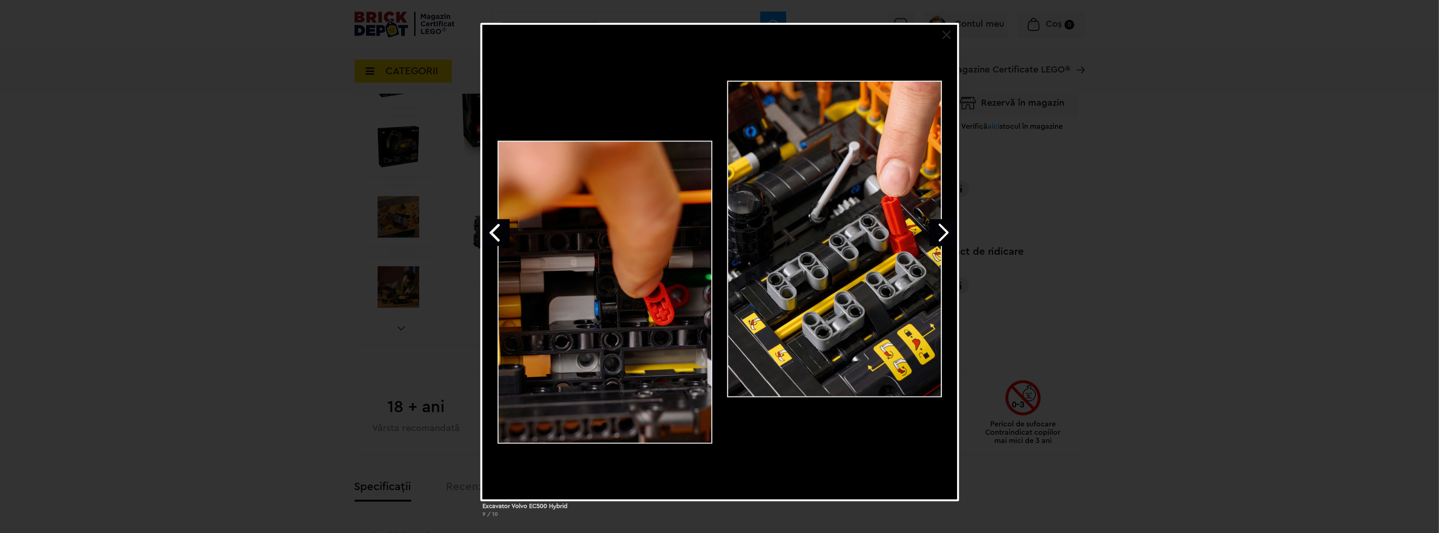
click at [941, 232] on link "Next image" at bounding box center [942, 232] width 27 height 27
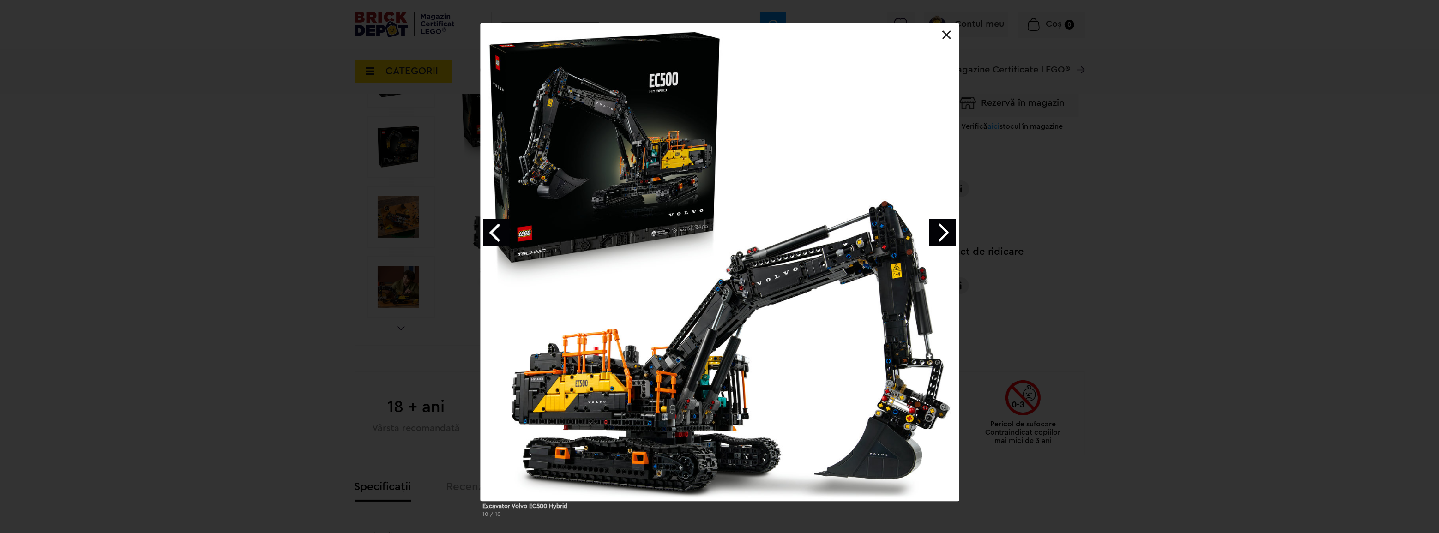
click at [941, 232] on link "Next image" at bounding box center [942, 232] width 27 height 27
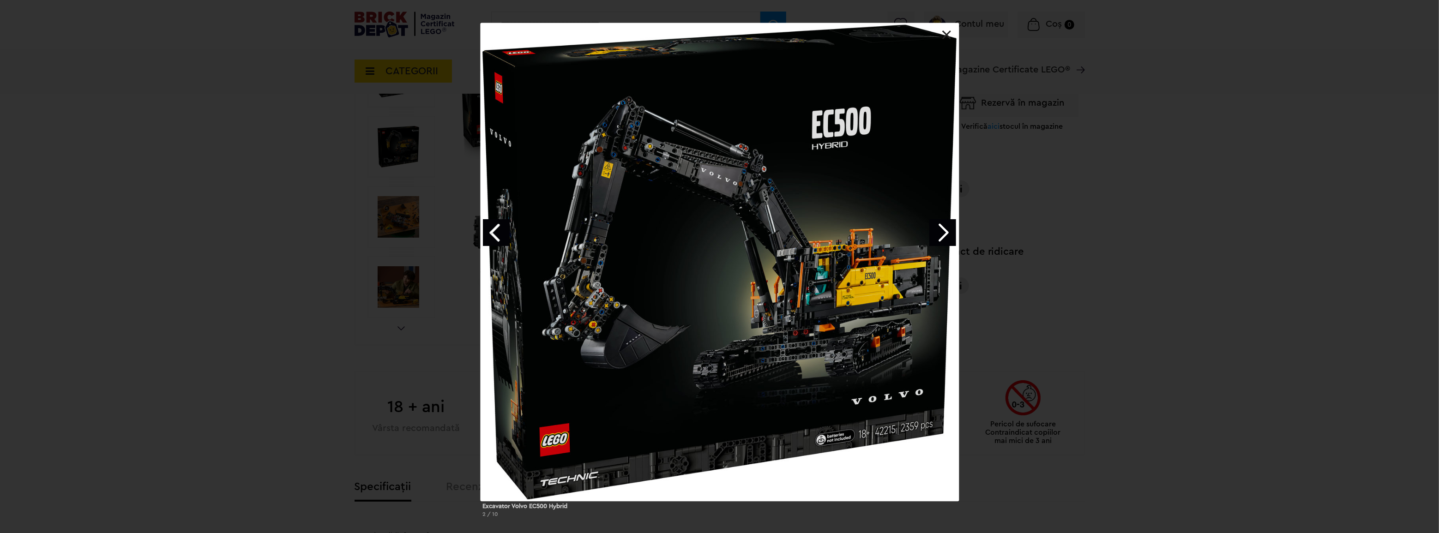
click at [945, 31] on link at bounding box center [946, 34] width 9 height 9
